Goal: Transaction & Acquisition: Download file/media

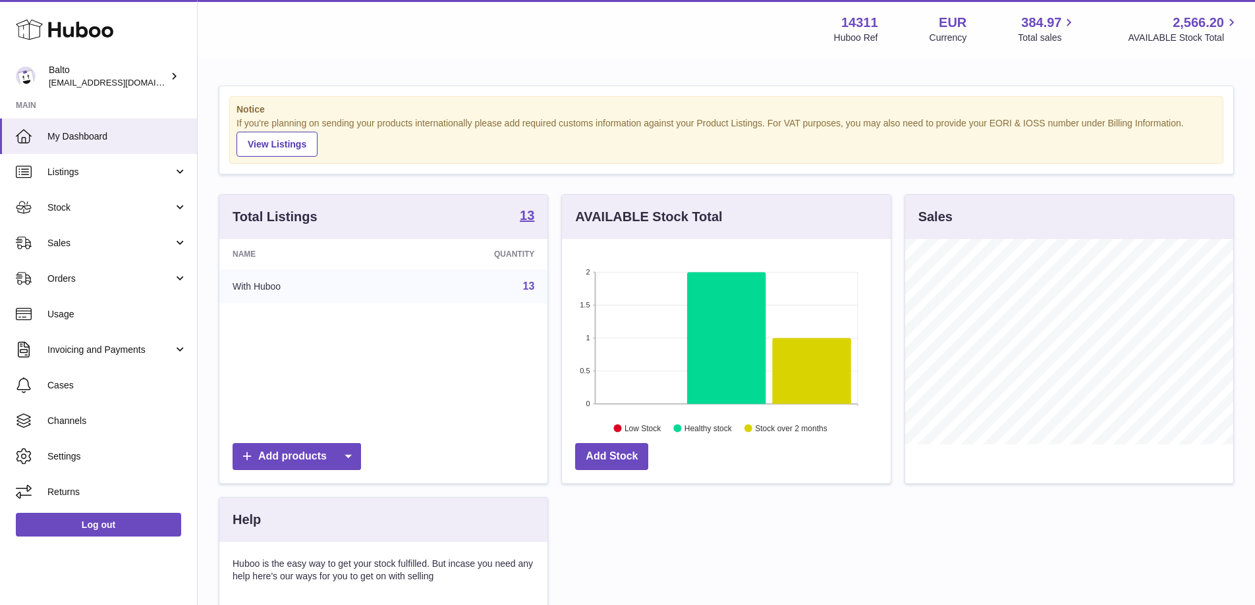
scroll to position [206, 329]
click at [136, 209] on span "Stock" at bounding box center [110, 208] width 126 height 13
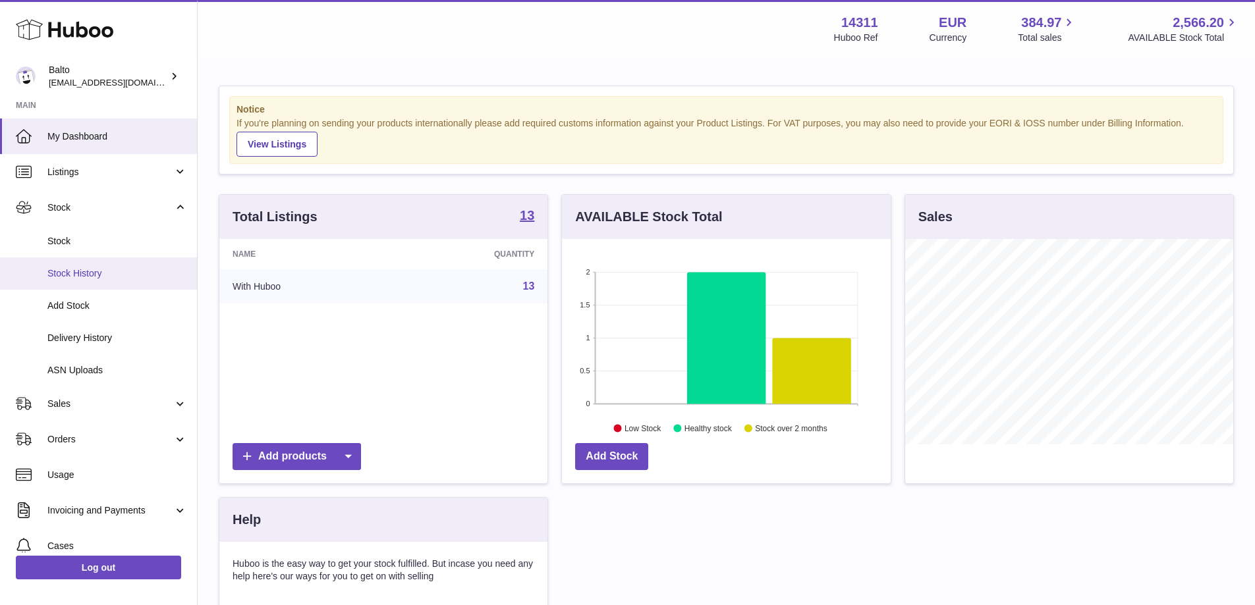
click at [123, 277] on span "Stock History" at bounding box center [117, 273] width 140 height 13
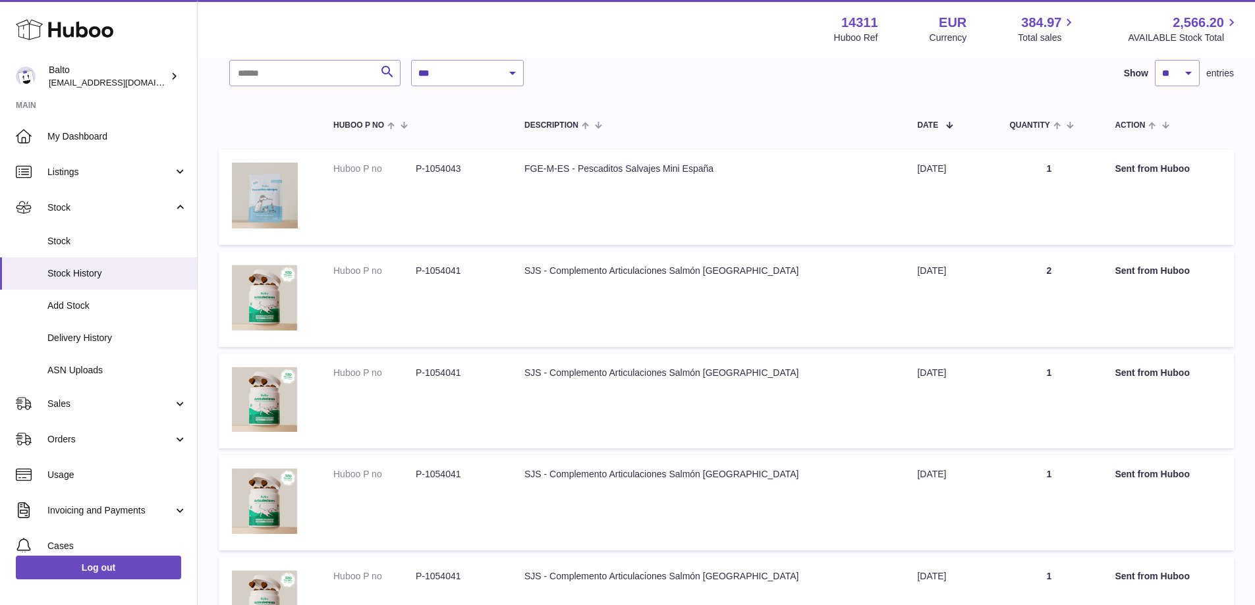
scroll to position [1, 0]
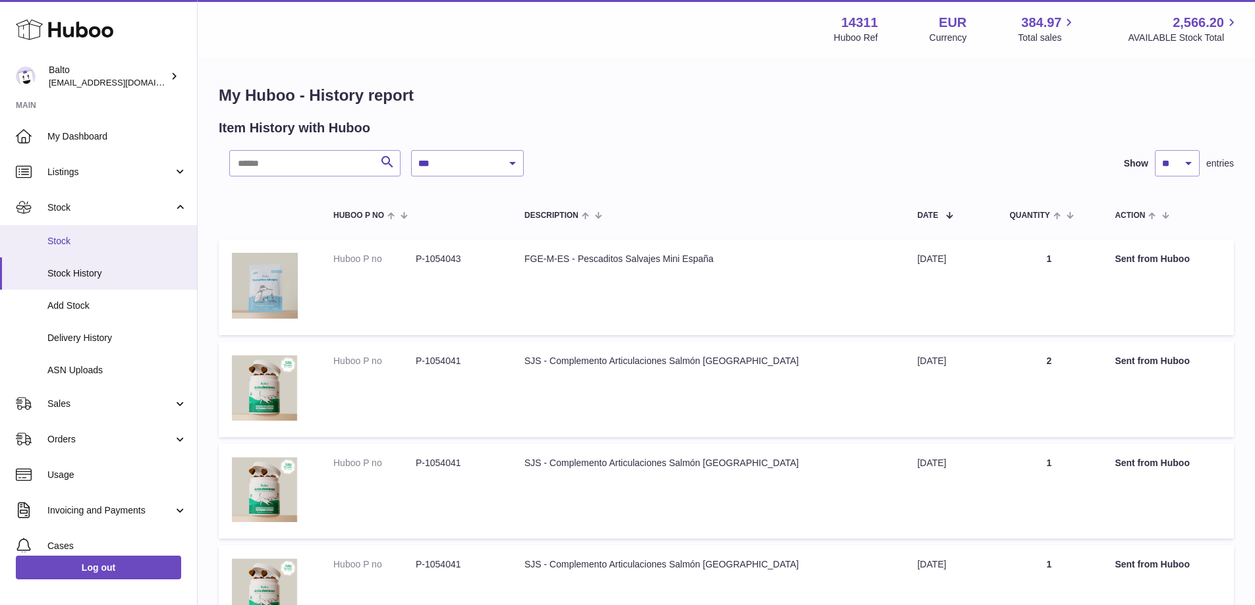
click at [126, 238] on span "Stock" at bounding box center [117, 241] width 140 height 13
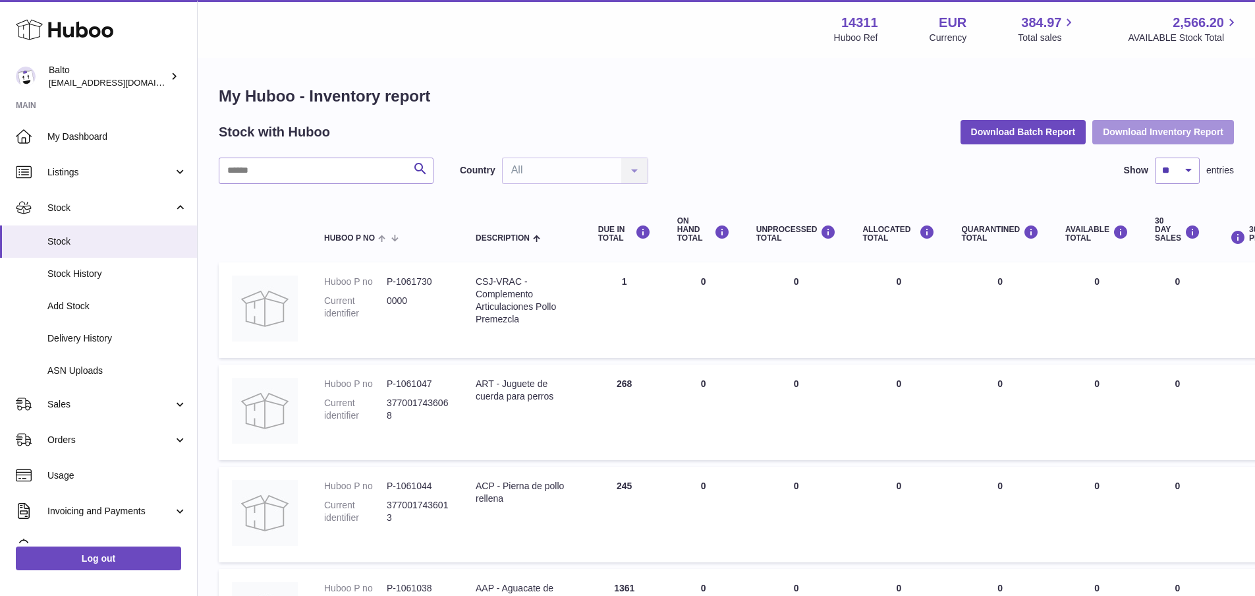
click at [1136, 136] on button "Download Inventory Report" at bounding box center [1163, 132] width 142 height 24
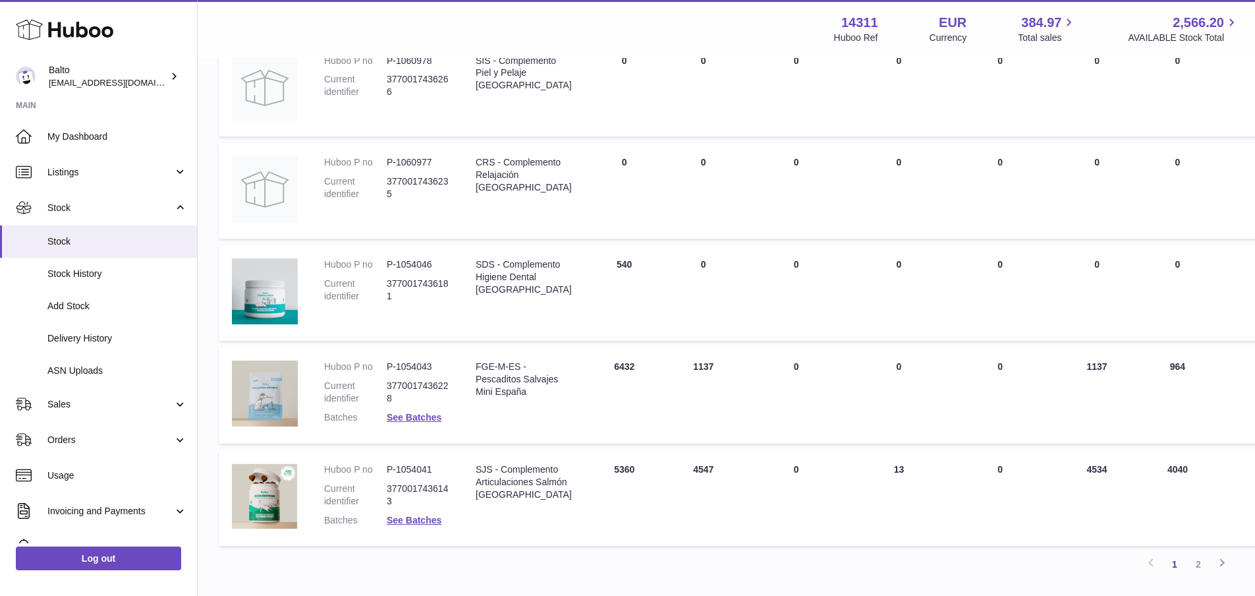
scroll to position [659, 0]
